Goal: Information Seeking & Learning: Learn about a topic

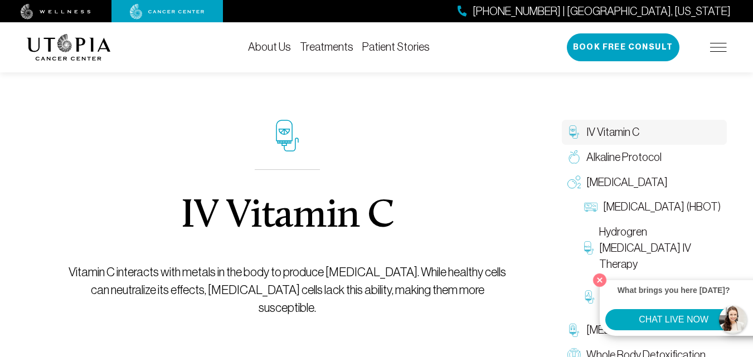
click at [275, 53] on li "About Us" at bounding box center [269, 47] width 43 height 13
click at [278, 46] on link "About Us" at bounding box center [269, 47] width 43 height 12
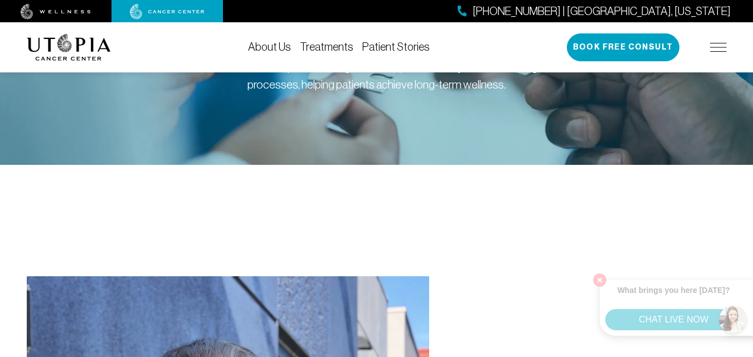
scroll to position [390, 0]
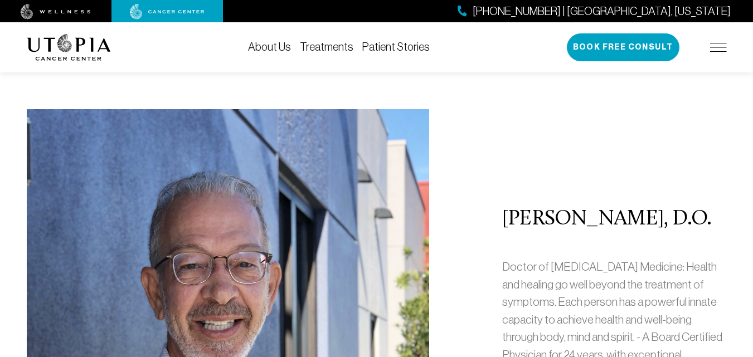
click at [244, 173] on img at bounding box center [228, 343] width 403 height 468
